Goal: Task Accomplishment & Management: Manage account settings

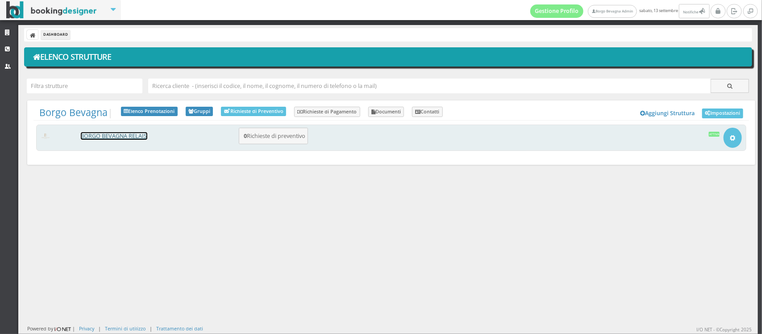
click at [133, 135] on link "BORGO BEVAGNA RELAIS" at bounding box center [114, 136] width 67 height 8
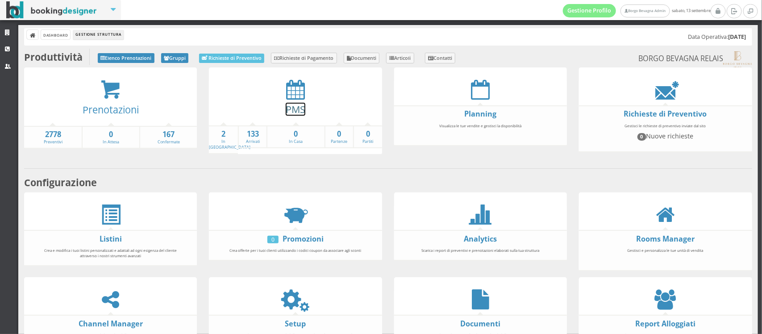
click at [298, 105] on link "PMS" at bounding box center [296, 109] width 20 height 13
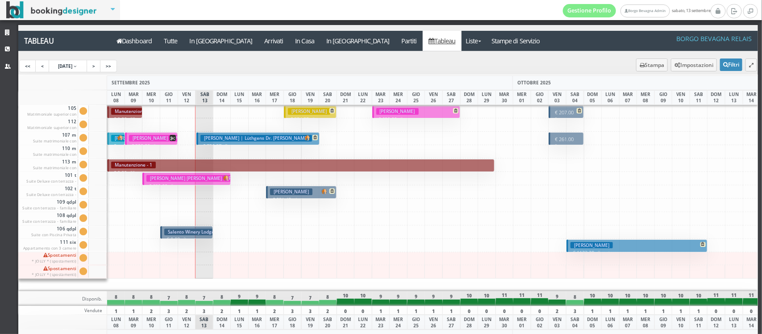
click at [204, 138] on h3 "Lüthgens Daniela | Lüthgens Dr. Daniela" at bounding box center [257, 138] width 112 height 7
click at [216, 141] on h3 "Lüthgens Daniela | Lüthgens Dr. Daniela" at bounding box center [257, 138] width 112 height 7
click at [282, 191] on h3 "White Doris" at bounding box center [291, 191] width 42 height 7
click at [168, 180] on h3 "ALLAZ JEAN AUGUSTE BERNARD | Fellay Brigitte" at bounding box center [207, 178] width 120 height 7
click at [224, 134] on button "Lüthgens Daniela | Lüthgens Dr. Daniela € 796.97 7 notti 2 Adulti" at bounding box center [258, 138] width 123 height 13
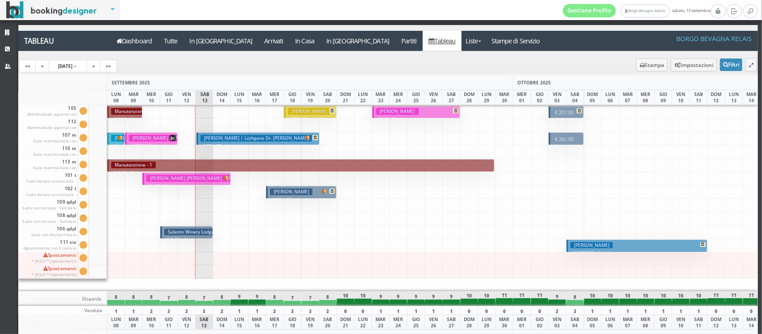
click at [224, 134] on button "Lüthgens Daniela | Lüthgens Dr. Daniela € 796.97 7 notti 2 Adulti" at bounding box center [258, 138] width 123 height 13
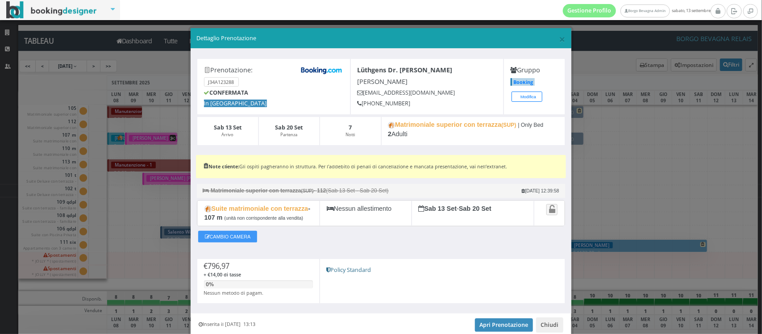
drag, startPoint x: 521, startPoint y: 124, endPoint x: 543, endPoint y: 140, distance: 26.9
click at [543, 140] on div "Matrimoniale superior con terrazza (SUP) | Only Bed 2 Adulti" at bounding box center [473, 131] width 184 height 29
click at [429, 146] on div "Prenotazione: J34A123288 CONFERMATA In Arrivo Lüthgens Dr. Daniela Lüthgens Dan…" at bounding box center [381, 181] width 381 height 265
drag, startPoint x: 416, startPoint y: 132, endPoint x: 376, endPoint y: 122, distance: 41.1
click at [376, 122] on div "Sab 13 Set Arrivo Sab 20 Set Partenza 7 Notti Matrimoniale superior con terrazz…" at bounding box center [381, 131] width 368 height 29
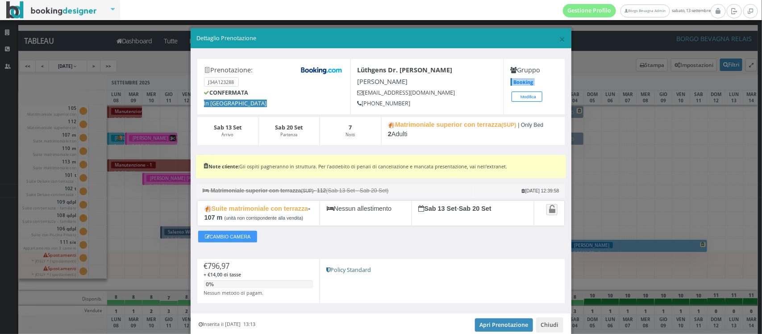
click at [422, 141] on div "Matrimoniale superior con terrazza (SUP) | Only Bed 2 Adulti" at bounding box center [473, 131] width 184 height 29
drag, startPoint x: 416, startPoint y: 134, endPoint x: 385, endPoint y: 124, distance: 32.1
click at [387, 125] on div "Matrimoniale superior con terrazza (SUP) | Only Bed 2 Adulti" at bounding box center [473, 131] width 184 height 29
click at [412, 138] on div "Matrimoniale superior con terrazza (SUP) | Only Bed 2 Adulti" at bounding box center [473, 131] width 184 height 29
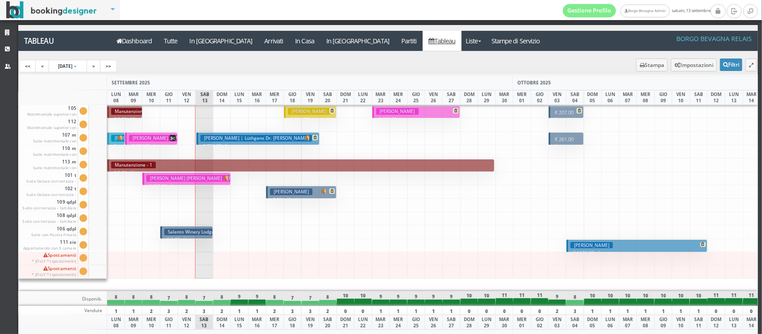
click at [262, 142] on p "€ 796.97 7 notti" at bounding box center [259, 145] width 117 height 7
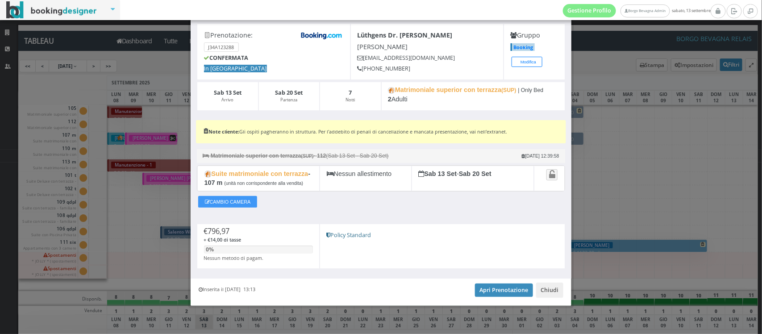
scroll to position [39, 0]
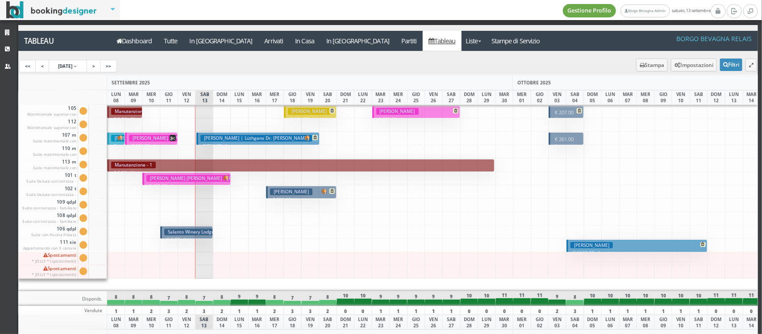
click at [584, 11] on link "Gestione Profilo" at bounding box center [590, 10] width 54 height 13
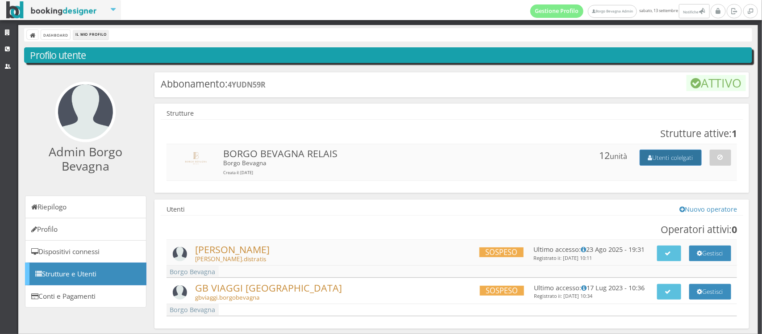
click at [661, 161] on button "Utenti colelgati" at bounding box center [671, 158] width 62 height 16
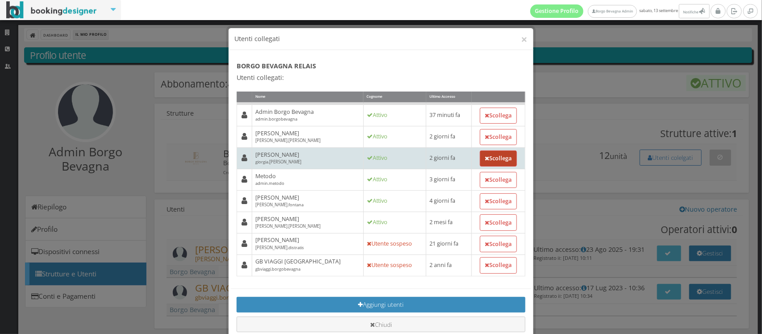
click at [490, 159] on button "Scollega" at bounding box center [499, 159] width 38 height 16
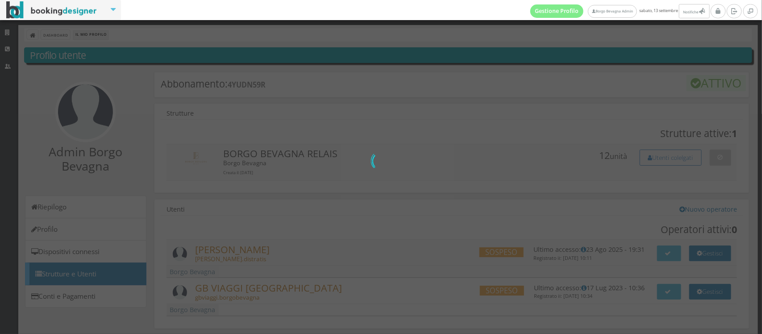
click at [354, 135] on div "0 di 0" at bounding box center [381, 167] width 762 height 334
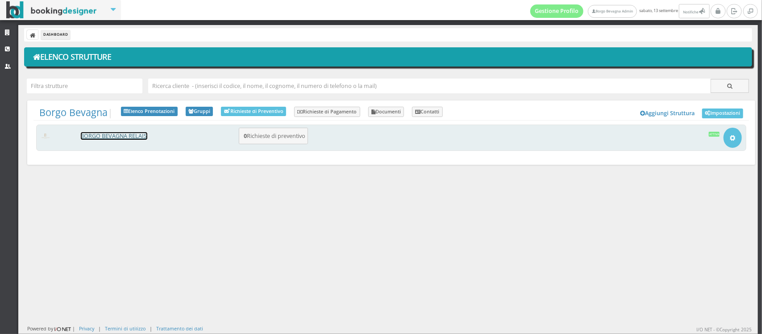
click at [108, 133] on link "BORGO BEVAGNA RELAIS" at bounding box center [114, 136] width 67 height 8
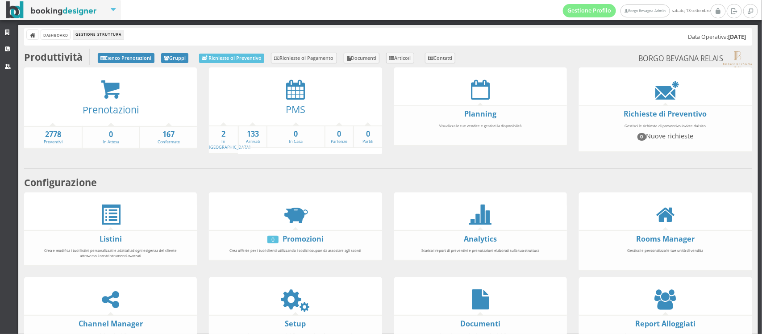
click at [294, 100] on div "PMS" at bounding box center [295, 112] width 173 height 25
click at [296, 90] on icon at bounding box center [295, 90] width 19 height 20
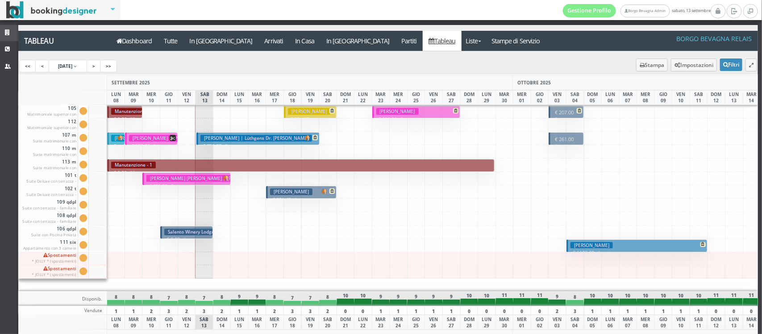
click at [5, 32] on icon at bounding box center [8, 33] width 7 height 6
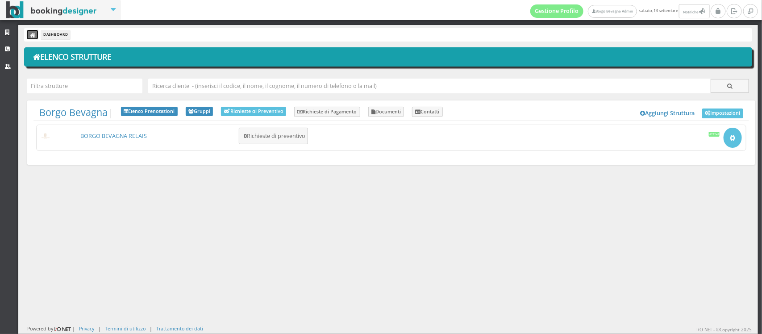
click at [33, 36] on icon at bounding box center [33, 36] width 6 height 6
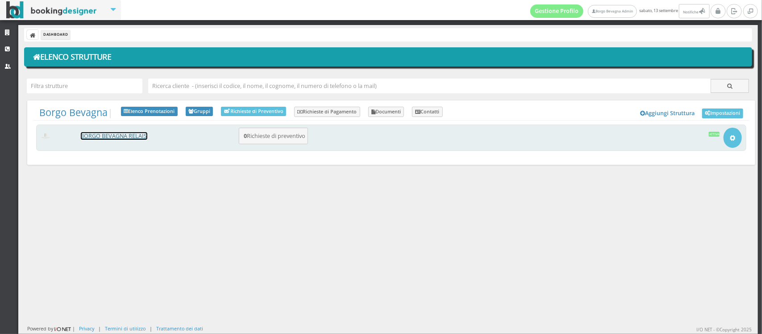
click at [121, 139] on link "BORGO BEVAGNA RELAIS" at bounding box center [114, 136] width 67 height 8
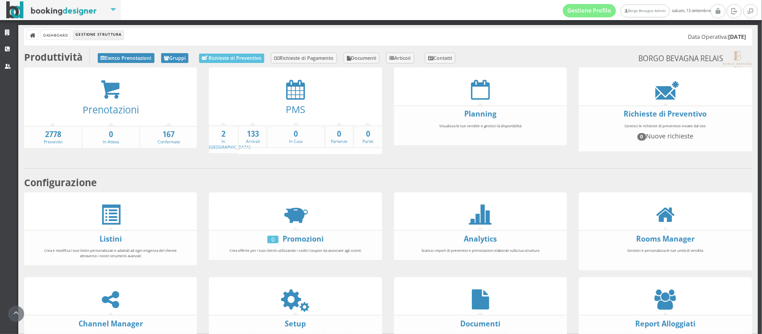
scroll to position [49, 0]
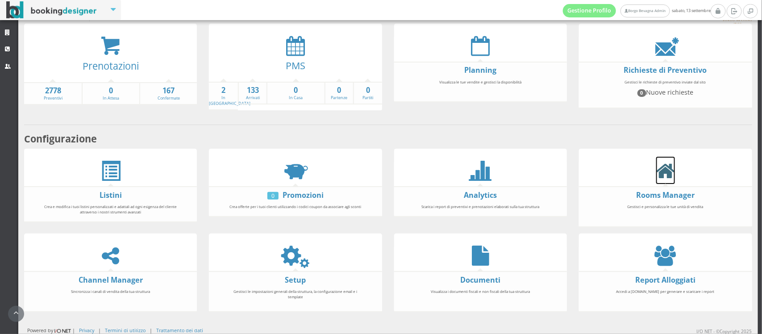
click at [657, 168] on icon at bounding box center [666, 171] width 19 height 20
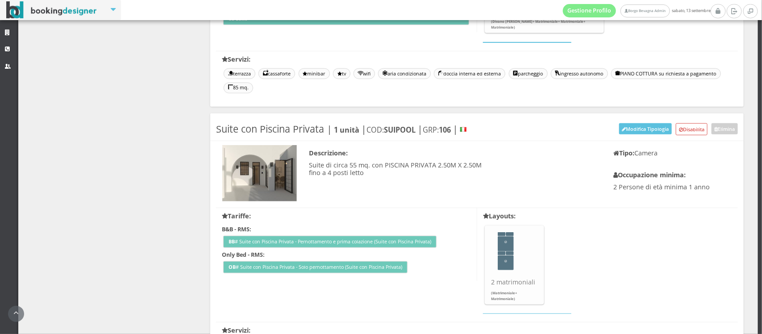
scroll to position [2031, 0]
